Goal: Transaction & Acquisition: Download file/media

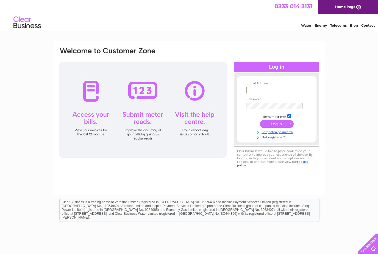
type input "Info@fairwayspethaven.co.uk"
click at [277, 124] on input "submit" at bounding box center [277, 124] width 34 height 8
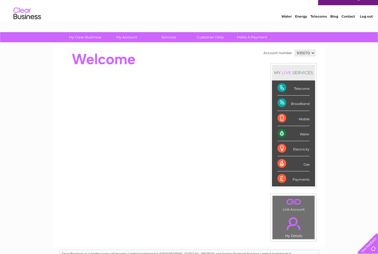
scroll to position [4, 0]
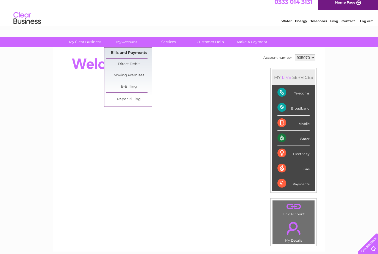
click at [141, 54] on link "Bills and Payments" at bounding box center [128, 53] width 45 height 11
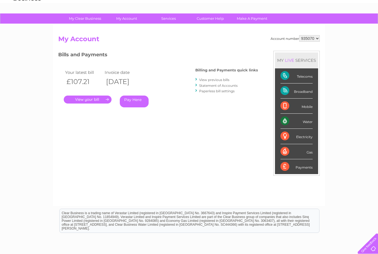
scroll to position [27, 0]
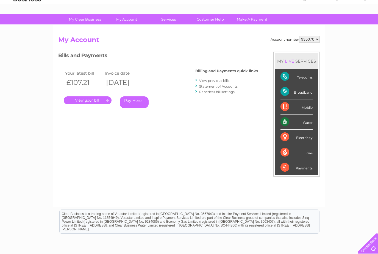
click at [213, 81] on link "View previous bills" at bounding box center [214, 81] width 30 height 4
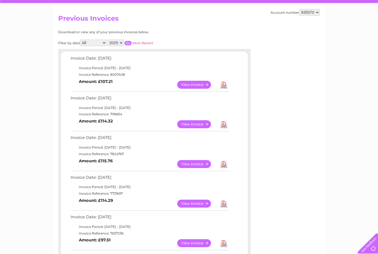
scroll to position [48, 0]
click at [225, 165] on link "Download" at bounding box center [224, 164] width 7 height 8
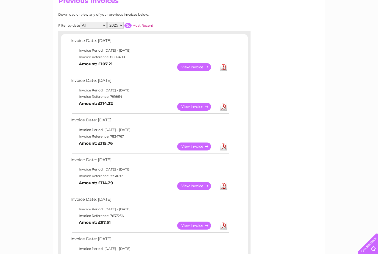
click at [225, 107] on link "Download" at bounding box center [224, 107] width 7 height 8
click at [224, 67] on link "Download" at bounding box center [224, 67] width 7 height 8
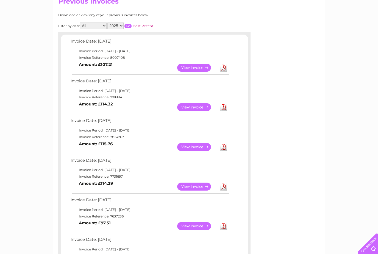
scroll to position [63, 0]
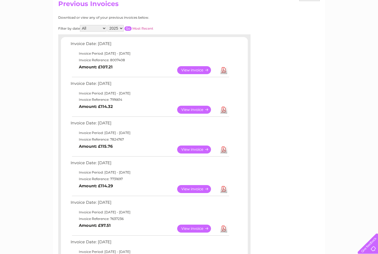
click at [227, 68] on link "Download" at bounding box center [224, 70] width 7 height 8
